Goal: Information Seeking & Learning: Learn about a topic

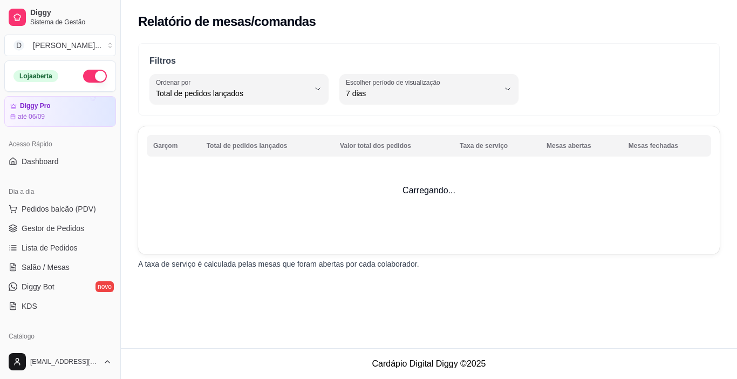
select select "TOTAL_OF_ORDERS"
select select "7"
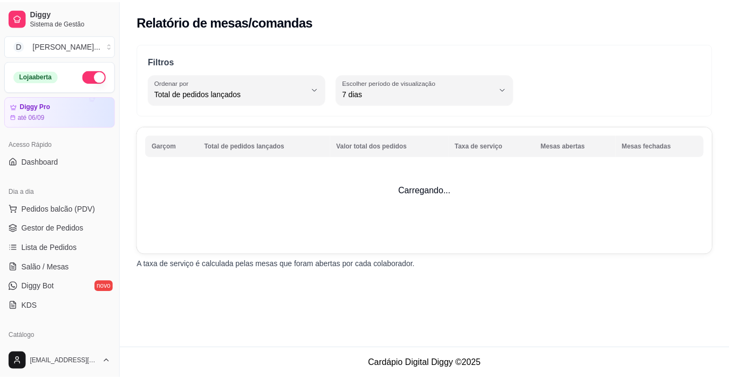
scroll to position [162, 0]
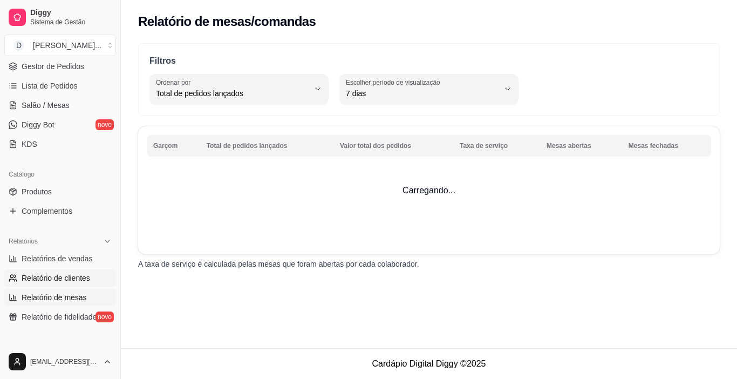
click at [45, 282] on span "Relatório de clientes" at bounding box center [56, 277] width 69 height 11
select select "30"
select select "HIGHEST_TOTAL_SPENT_WITH_ORDERS"
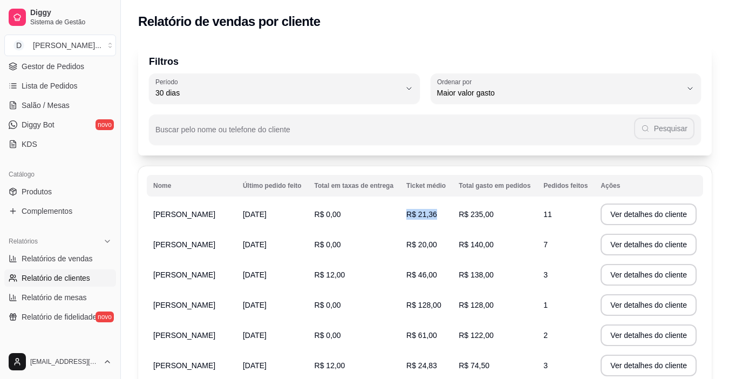
drag, startPoint x: 459, startPoint y: 209, endPoint x: 509, endPoint y: 216, distance: 50.7
click at [509, 216] on tr "[PERSON_NAME] [DATE] R$ 0,00 R$ 21,36 R$ 235,00 11 Ver detalhes do cliente" at bounding box center [425, 214] width 556 height 30
click at [509, 216] on td "R$ 235,00" at bounding box center [494, 214] width 85 height 30
click at [471, 215] on span "R$ 235,00" at bounding box center [476, 214] width 35 height 9
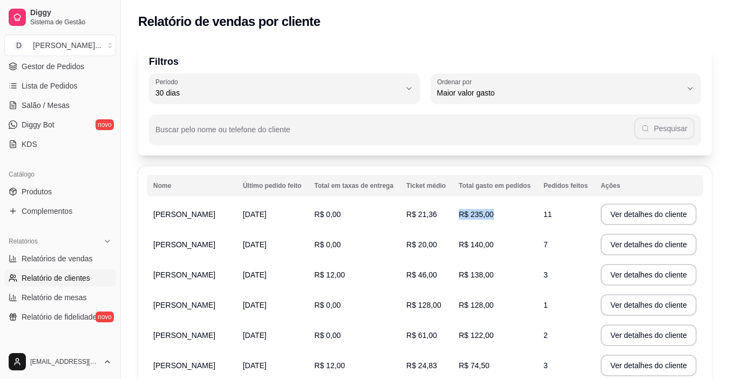
click at [471, 215] on span "R$ 235,00" at bounding box center [476, 214] width 35 height 9
